Goal: Task Accomplishment & Management: Use online tool/utility

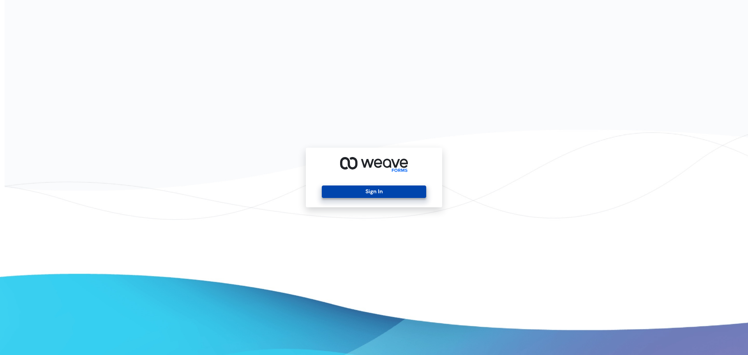
click at [383, 196] on button "Sign In" at bounding box center [374, 192] width 104 height 12
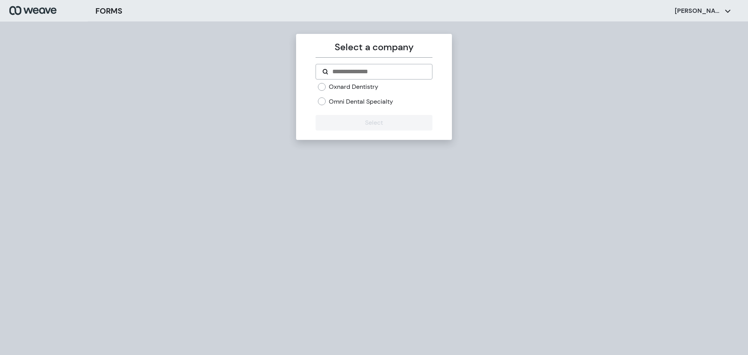
click at [346, 88] on label "Oxnard Dentistry" at bounding box center [353, 87] width 49 height 9
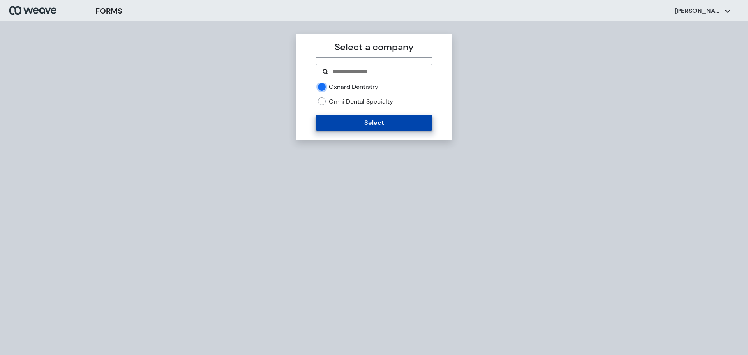
click at [357, 115] on button "Select" at bounding box center [374, 123] width 117 height 16
